Goal: Check status: Check status

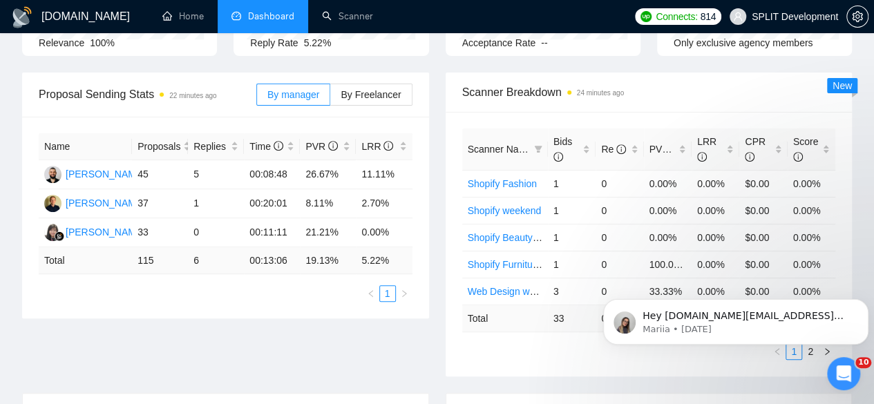
scroll to position [192, 0]
drag, startPoint x: 265, startPoint y: 153, endPoint x: 288, endPoint y: 150, distance: 23.0
click at [288, 161] on td "00:08:48" at bounding box center [272, 175] width 56 height 29
click at [292, 161] on td "00:08:48" at bounding box center [272, 175] width 56 height 29
drag, startPoint x: 284, startPoint y: 146, endPoint x: 246, endPoint y: 144, distance: 38.1
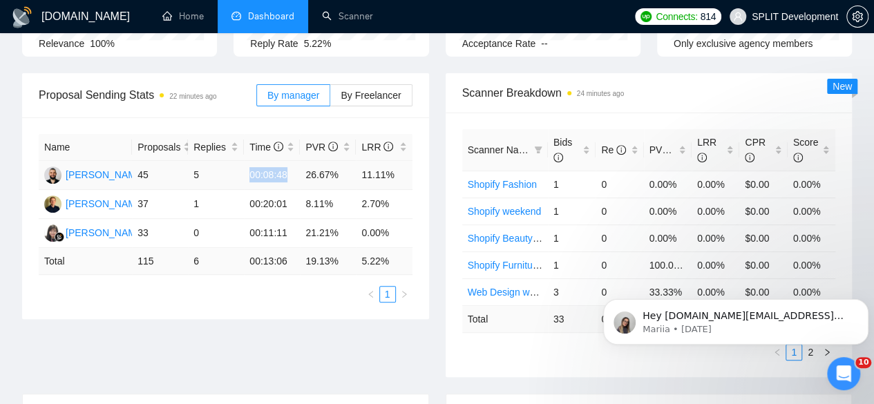
click at [246, 161] on td "00:08:48" at bounding box center [272, 175] width 56 height 29
click at [292, 161] on td "00:08:48" at bounding box center [272, 175] width 56 height 29
drag, startPoint x: 302, startPoint y: 150, endPoint x: 334, endPoint y: 154, distance: 32.7
click at [334, 161] on td "26.67%" at bounding box center [328, 175] width 56 height 29
click at [345, 161] on td "26.67%" at bounding box center [328, 175] width 56 height 29
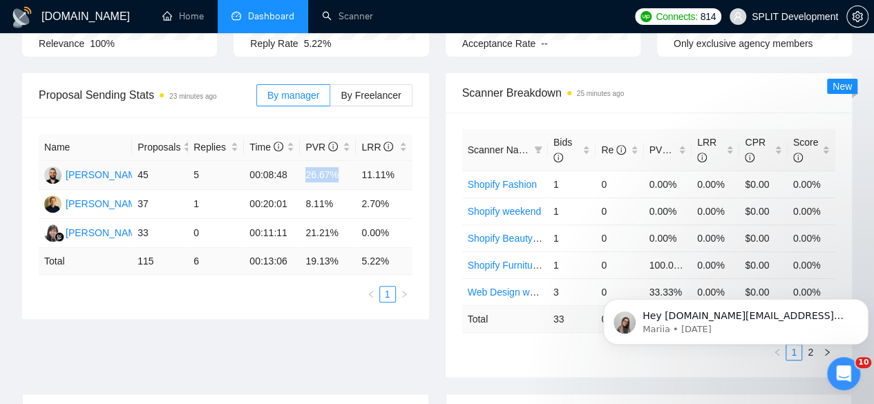
drag, startPoint x: 345, startPoint y: 153, endPoint x: 305, endPoint y: 151, distance: 40.8
click at [305, 161] on td "26.67%" at bounding box center [328, 175] width 56 height 29
click at [363, 161] on td "11.11%" at bounding box center [384, 175] width 56 height 29
drag, startPoint x: 363, startPoint y: 153, endPoint x: 397, endPoint y: 152, distance: 33.2
click at [397, 161] on td "11.11%" at bounding box center [384, 175] width 56 height 29
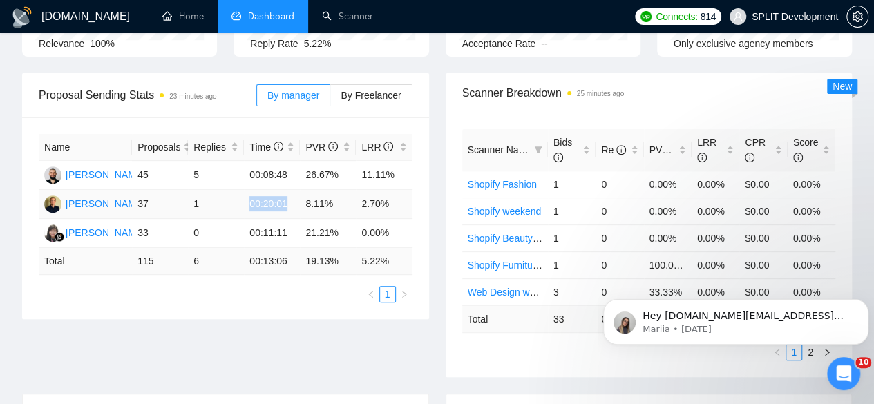
drag, startPoint x: 290, startPoint y: 180, endPoint x: 247, endPoint y: 185, distance: 43.8
click at [247, 190] on td "00:20:01" at bounding box center [272, 204] width 56 height 29
drag, startPoint x: 303, startPoint y: 180, endPoint x: 330, endPoint y: 175, distance: 27.5
click at [330, 190] on td "8.11%" at bounding box center [328, 204] width 56 height 29
click at [336, 190] on td "8.11%" at bounding box center [328, 204] width 56 height 29
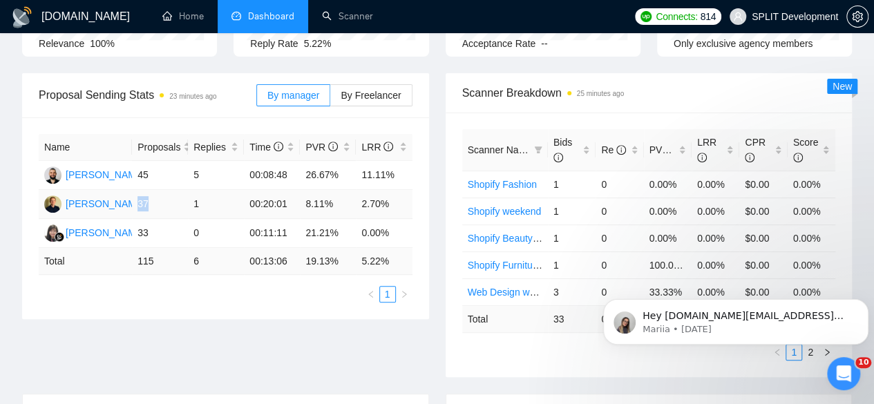
drag, startPoint x: 156, startPoint y: 184, endPoint x: 136, endPoint y: 183, distance: 20.1
click at [136, 190] on td "37" at bounding box center [160, 204] width 56 height 29
drag, startPoint x: 154, startPoint y: 151, endPoint x: 133, endPoint y: 147, distance: 21.8
click at [133, 161] on td "45" at bounding box center [160, 175] width 56 height 29
drag, startPoint x: 155, startPoint y: 180, endPoint x: 142, endPoint y: 146, distance: 36.1
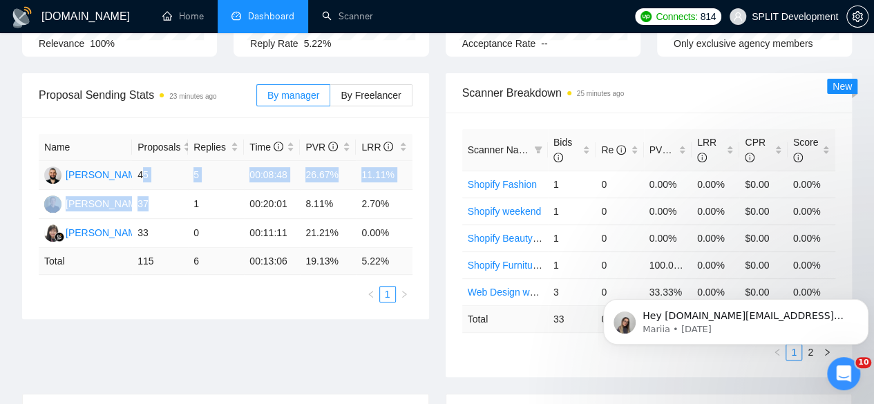
click at [142, 161] on tbody "[PERSON_NAME] 45 5 00:08:48 26.67% 11.11% [PERSON_NAME] 37 1 00:20:01 8.11% 2.7…" at bounding box center [226, 204] width 374 height 87
drag, startPoint x: 283, startPoint y: 180, endPoint x: 250, endPoint y: 149, distance: 45.5
click at [250, 161] on tbody "[PERSON_NAME] 45 5 00:08:48 26.67% 11.11% [PERSON_NAME] 37 1 00:20:01 8.11% 2.7…" at bounding box center [226, 204] width 374 height 87
click at [250, 161] on td "00:08:48" at bounding box center [272, 175] width 56 height 29
